Goal: Navigation & Orientation: Understand site structure

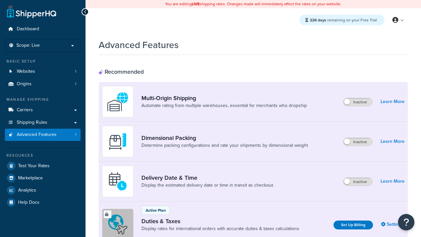
scroll to position [293, 0]
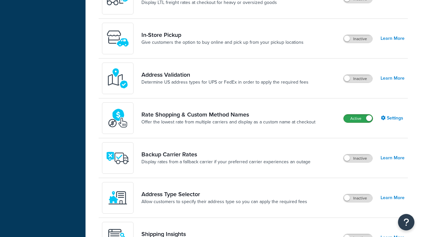
click at [359, 119] on label "Active" at bounding box center [358, 119] width 29 height 8
